Goal: Information Seeking & Learning: Learn about a topic

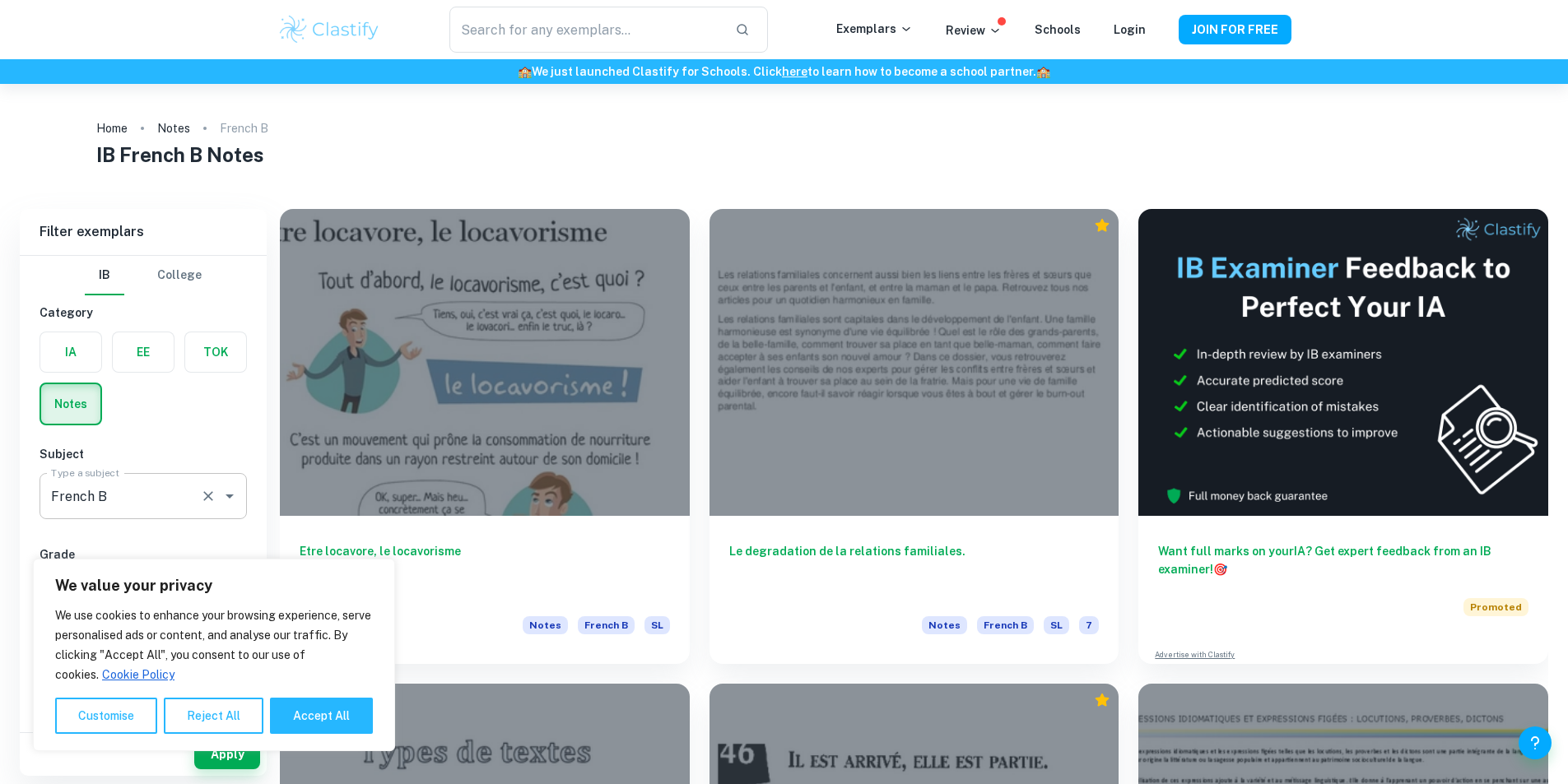
click at [174, 489] on input "French B" at bounding box center [120, 496] width 146 height 32
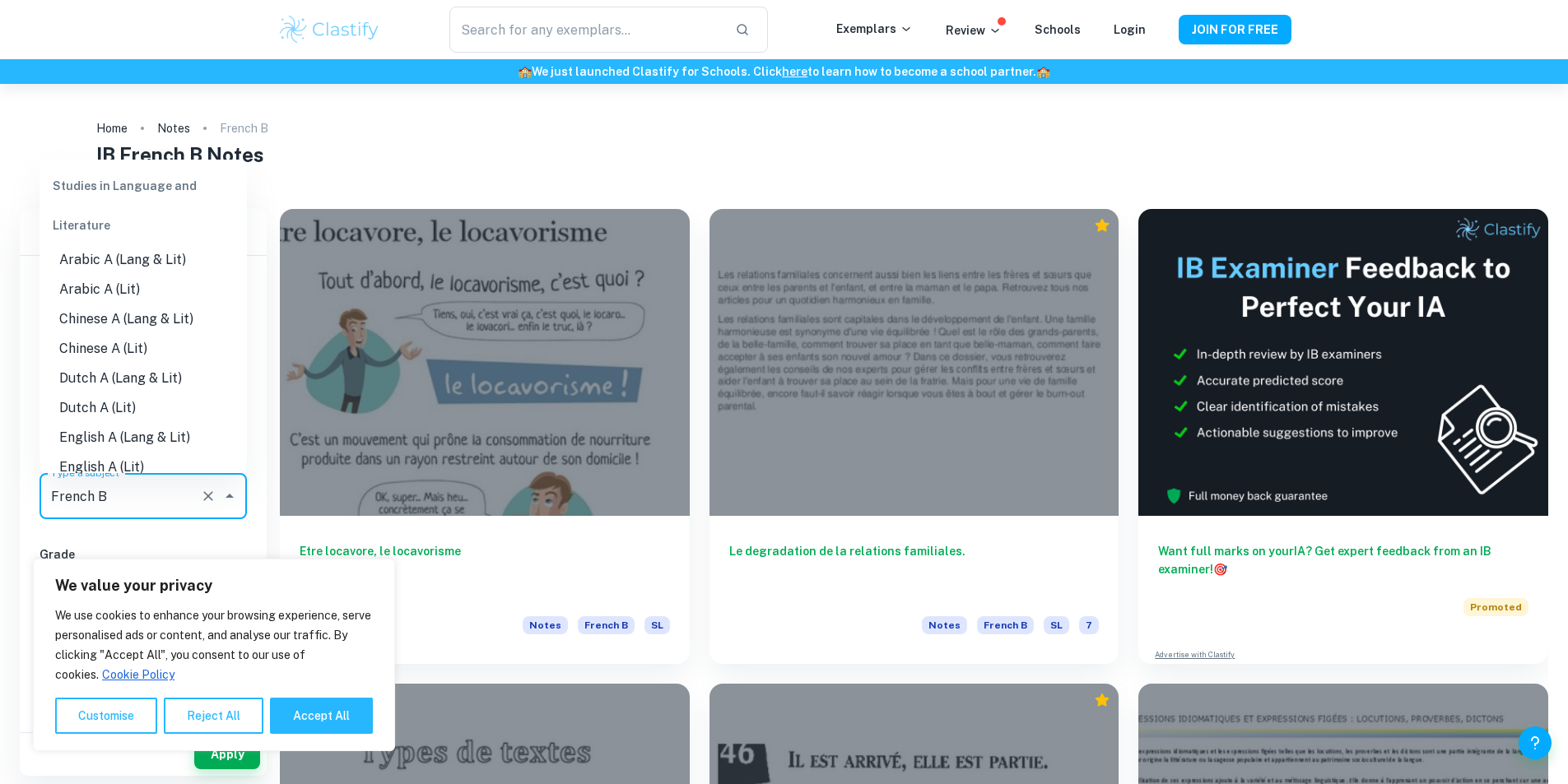
scroll to position [789, 0]
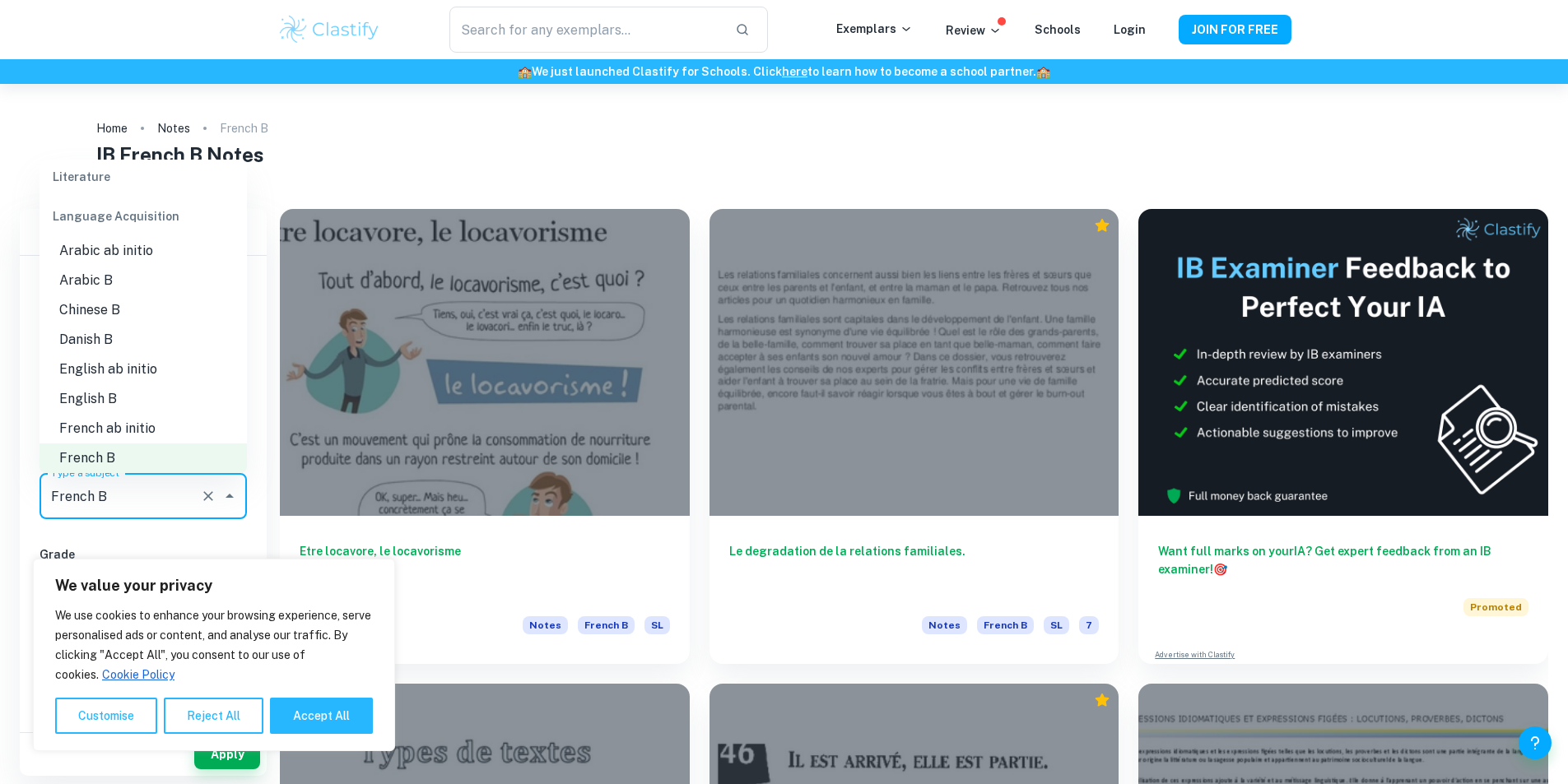
click at [141, 426] on li "French ab initio" at bounding box center [142, 429] width 207 height 30
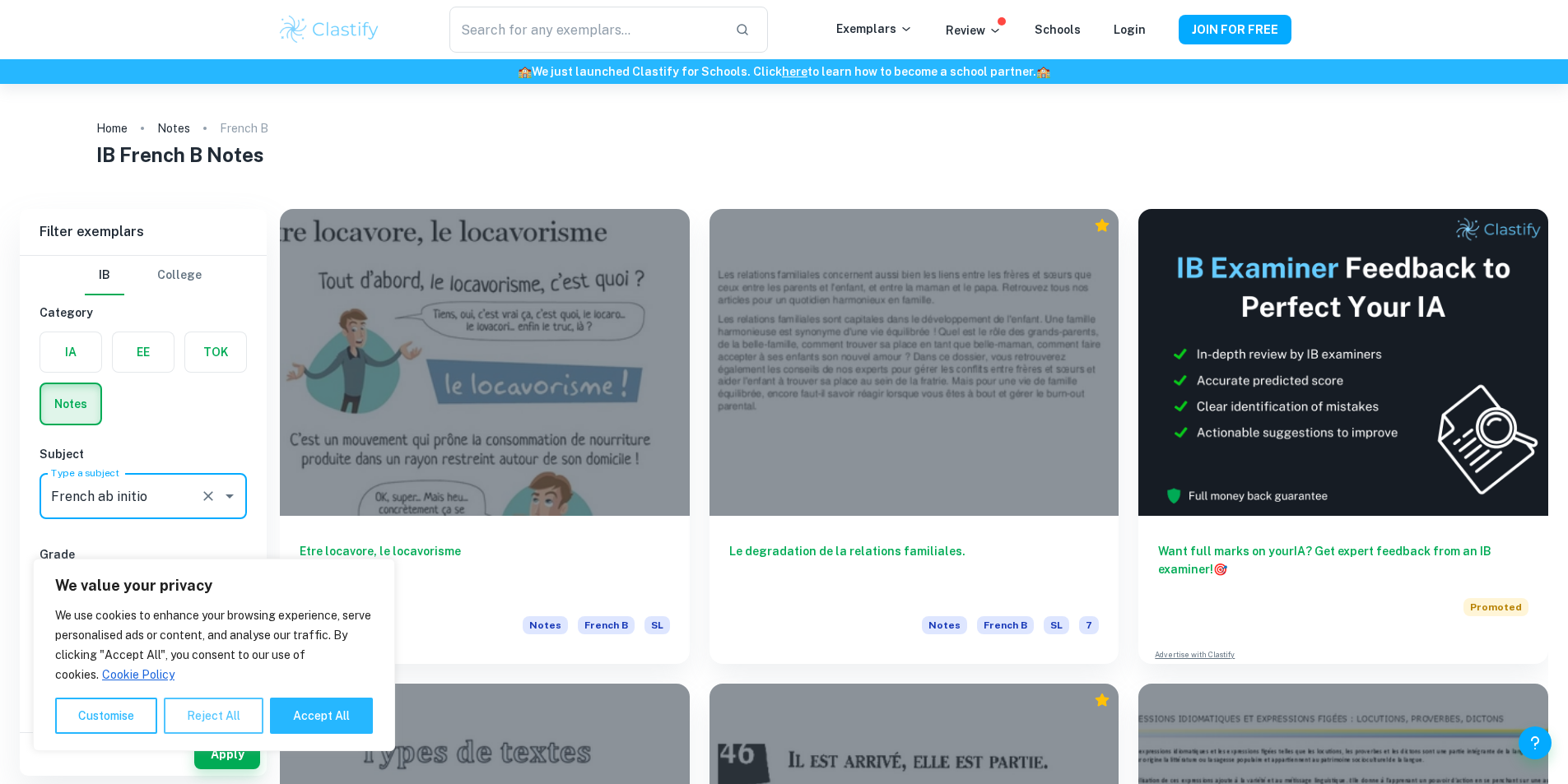
click at [208, 711] on button "Reject All" at bounding box center [214, 717] width 100 height 37
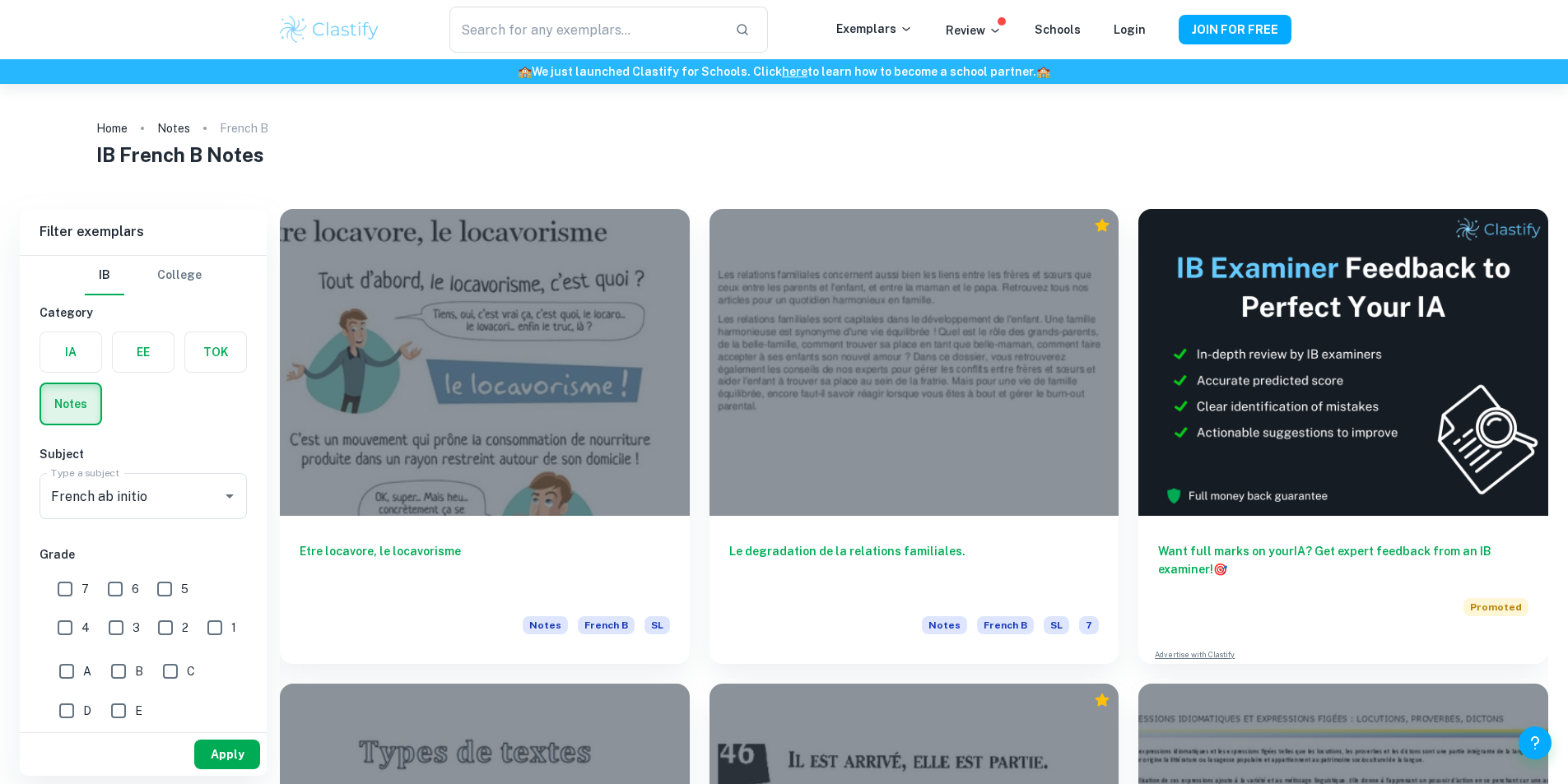
click at [226, 758] on button "Apply" at bounding box center [226, 755] width 66 height 30
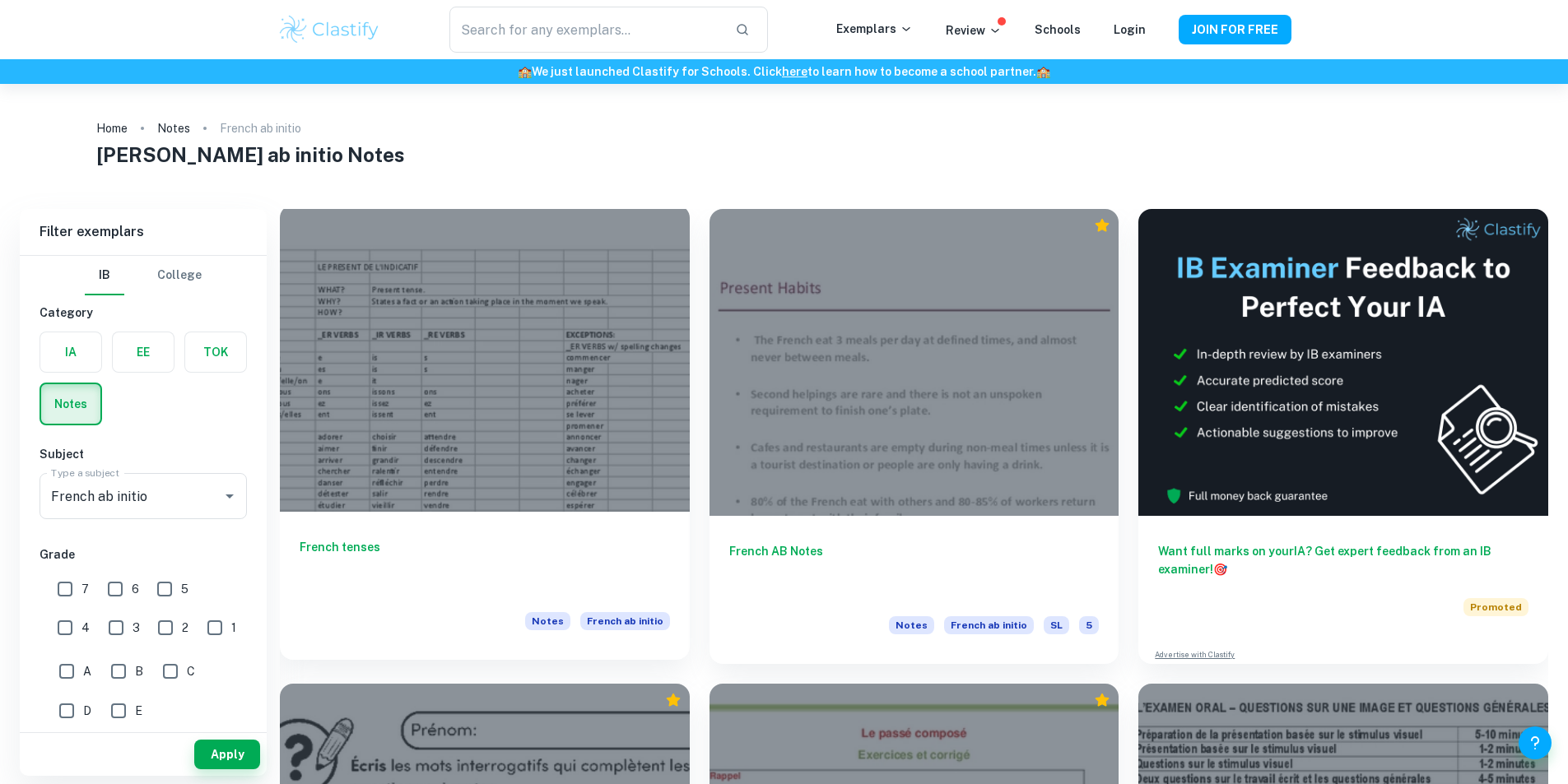
click at [469, 325] on div at bounding box center [484, 358] width 409 height 307
